Goal: Navigation & Orientation: Understand site structure

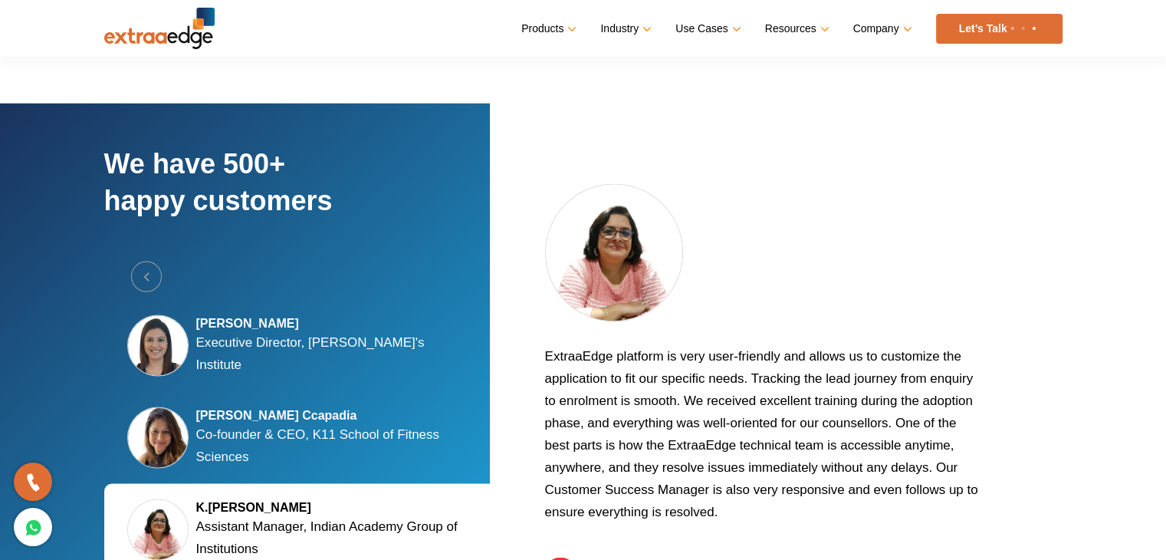
scroll to position [2776, 0]
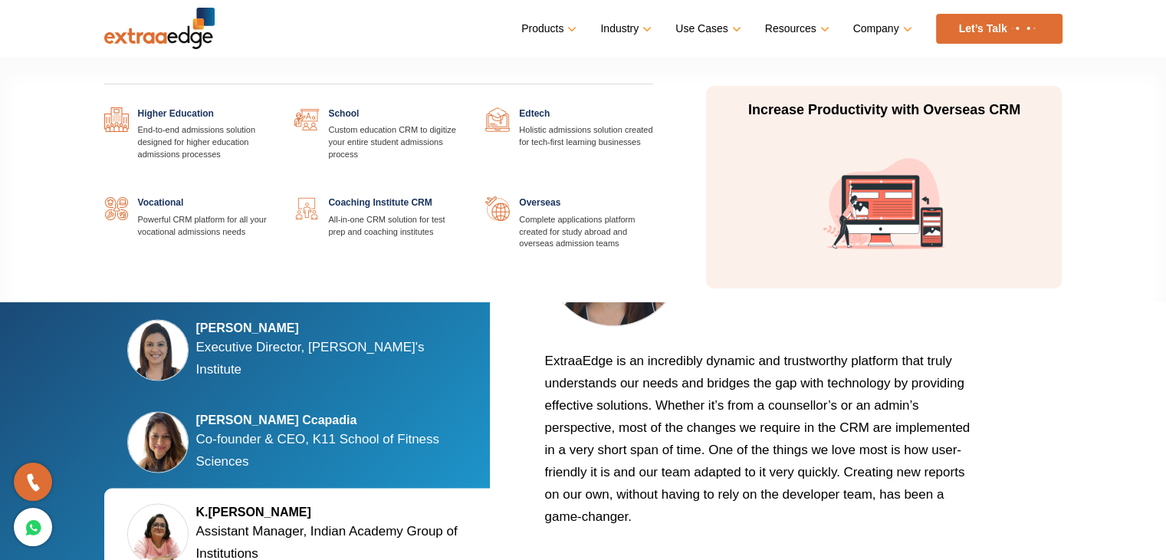
click at [624, 23] on link "Industry" at bounding box center [624, 29] width 48 height 22
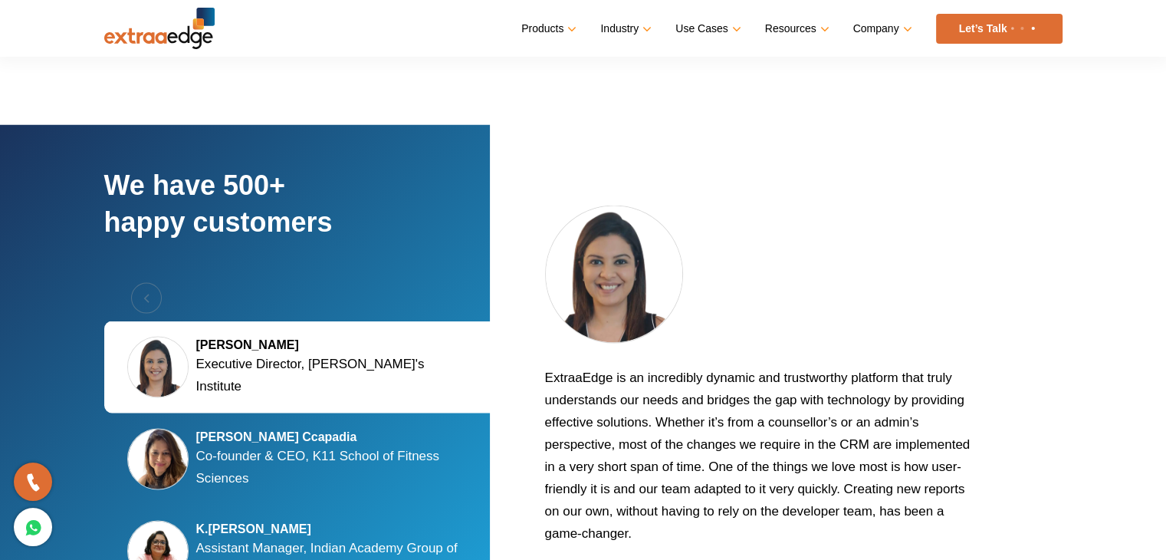
scroll to position [2765, 0]
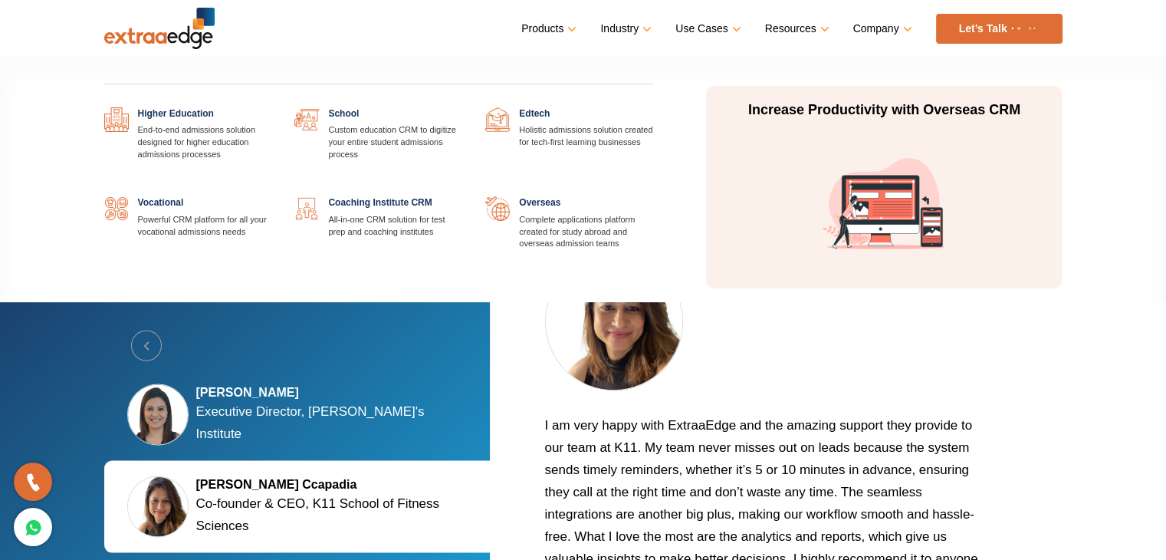
click at [617, 35] on link "Industry" at bounding box center [624, 29] width 48 height 22
click at [821, 116] on p "Increase Productivity with Overseas CRM" at bounding box center [884, 110] width 288 height 18
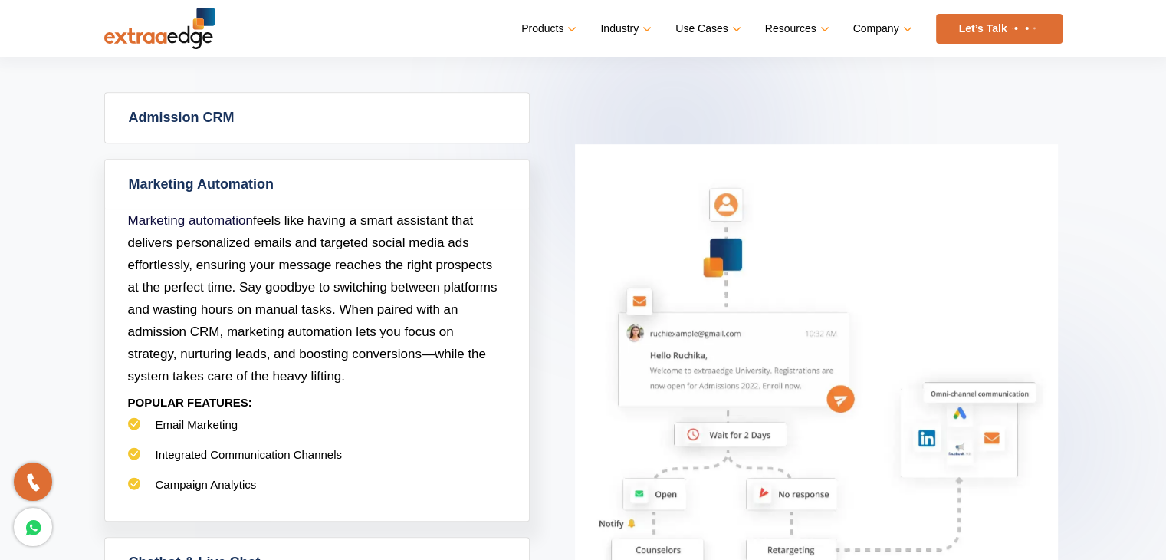
scroll to position [684, 0]
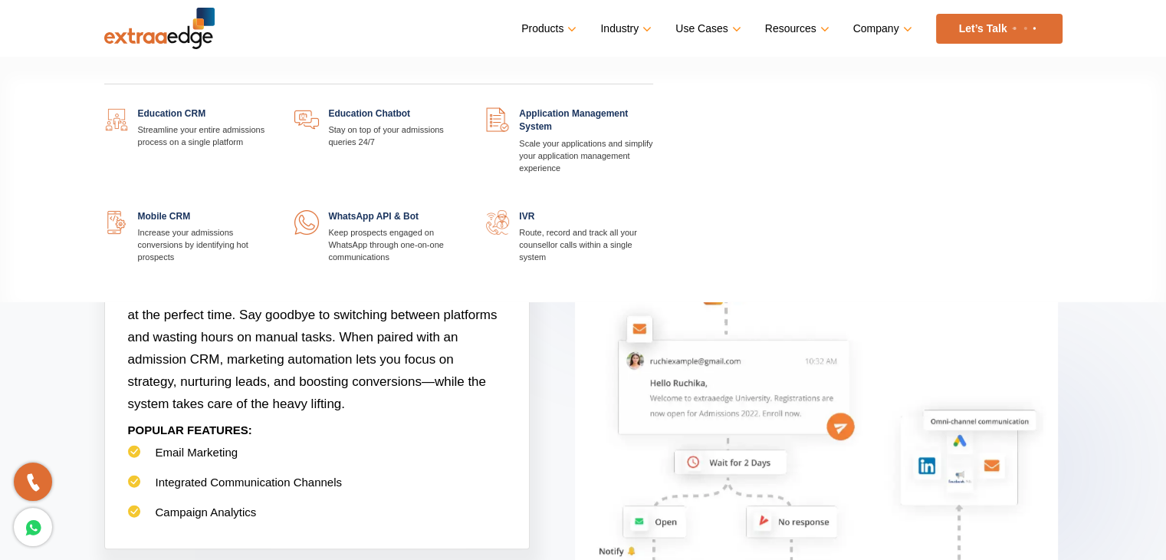
click at [541, 28] on link "Products" at bounding box center [547, 29] width 52 height 22
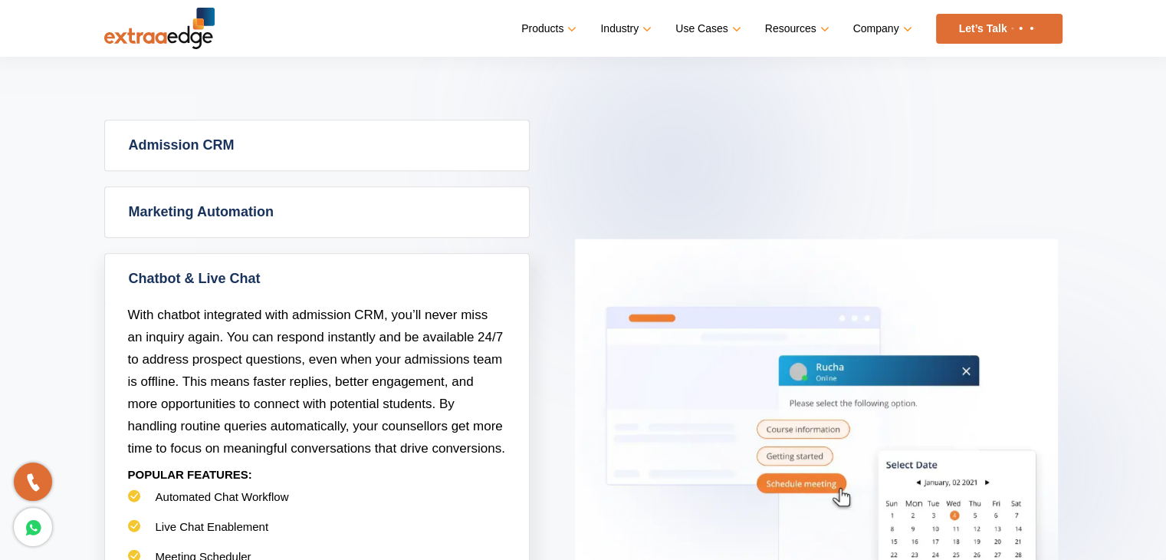
click at [179, 31] on img at bounding box center [159, 28] width 110 height 41
